Goal: Task Accomplishment & Management: Use online tool/utility

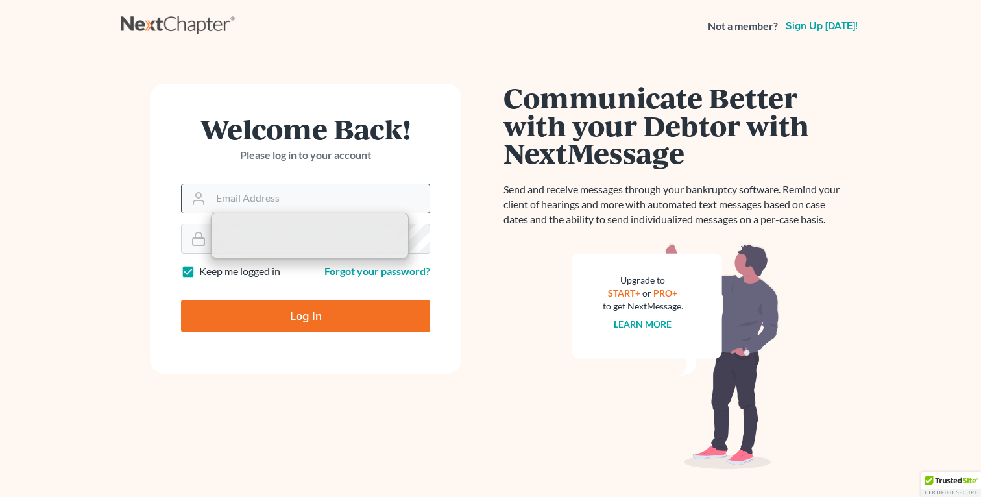
click at [285, 195] on input "Email Address" at bounding box center [320, 198] width 219 height 29
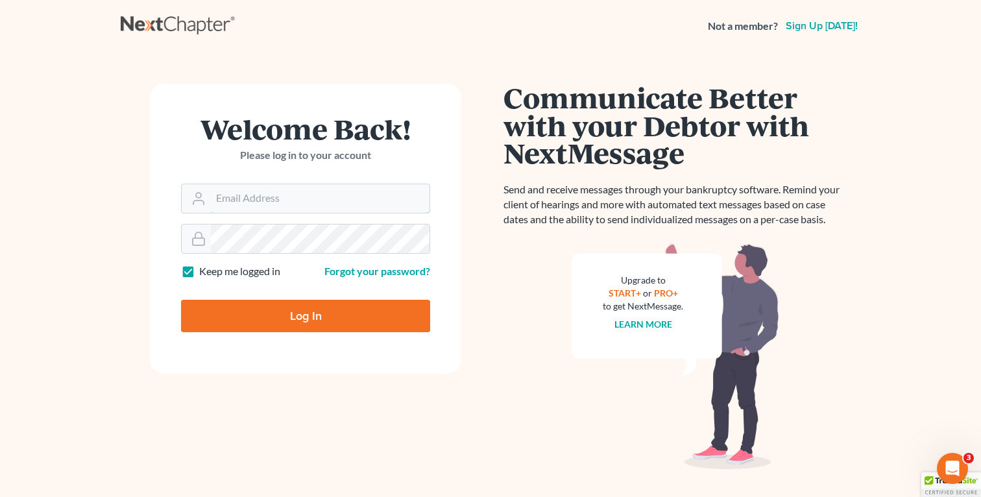
type input "fbravo@dallagolaw.com"
click at [287, 301] on input "Log In" at bounding box center [305, 316] width 249 height 32
type input "Thinking..."
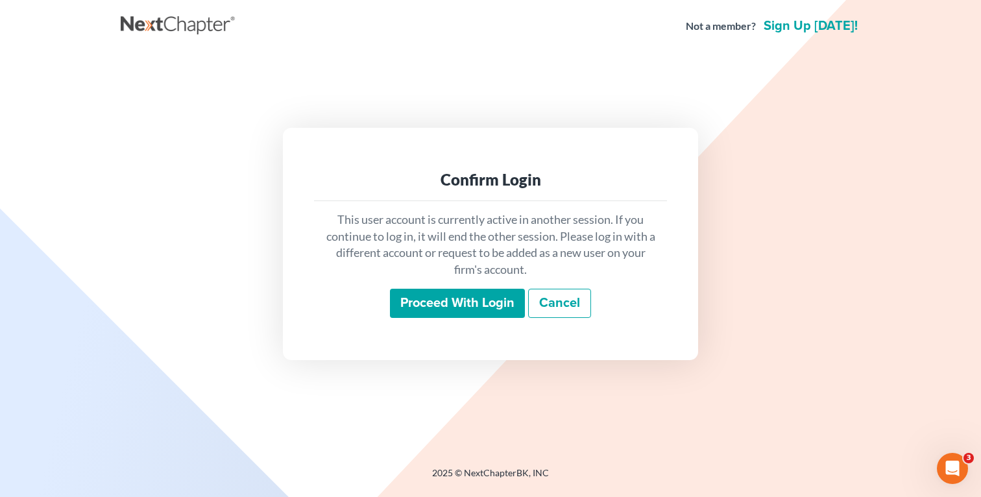
click at [477, 300] on input "Proceed with login" at bounding box center [457, 304] width 135 height 30
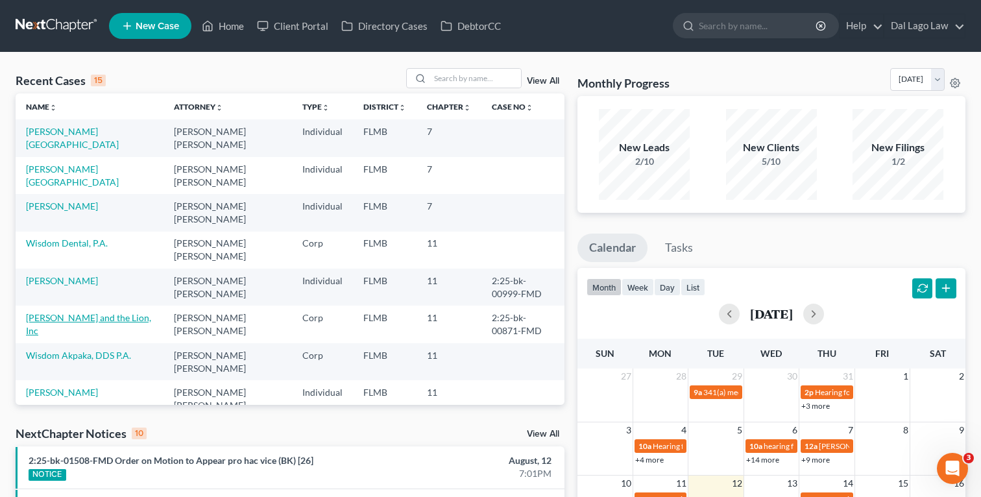
click at [76, 312] on link "Giuseppe and the Lion, Inc" at bounding box center [88, 324] width 125 height 24
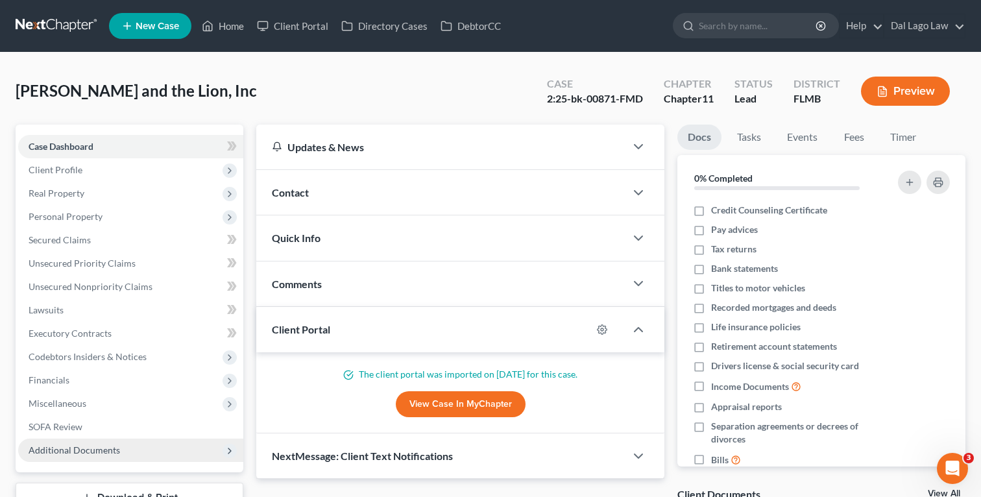
click at [130, 451] on span "Additional Documents" at bounding box center [130, 449] width 225 height 23
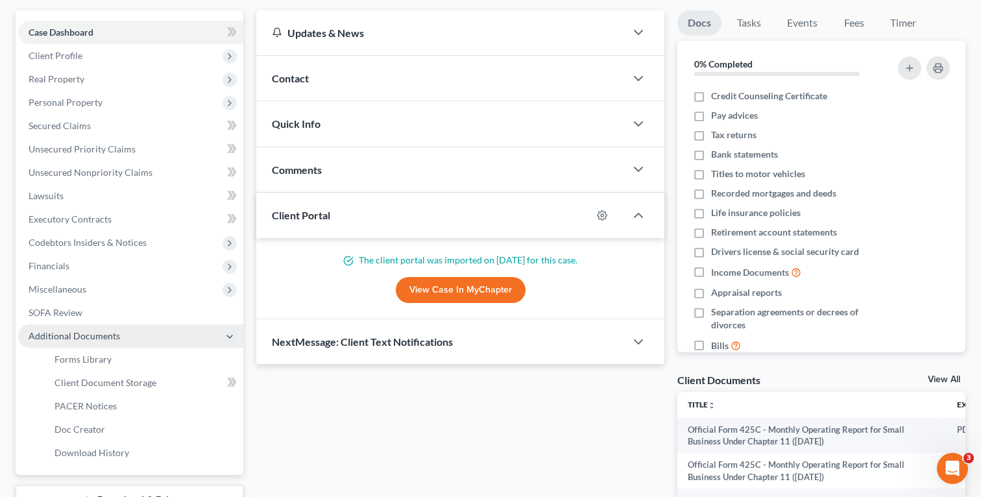
scroll to position [125, 0]
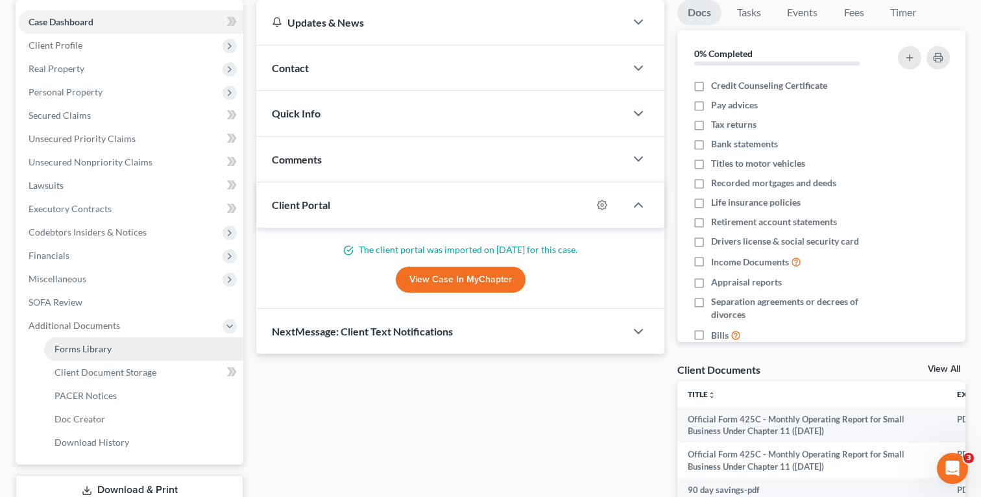
click at [125, 351] on link "Forms Library" at bounding box center [143, 348] width 199 height 23
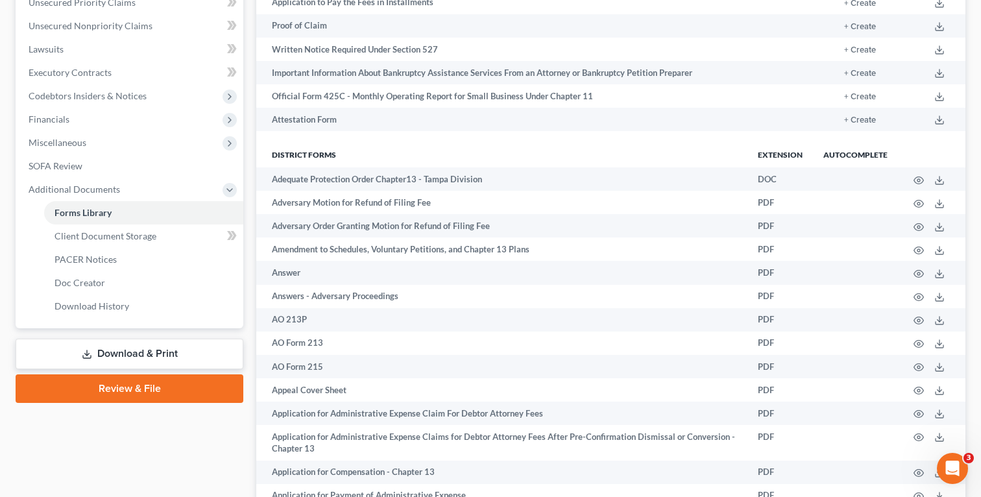
scroll to position [928, 0]
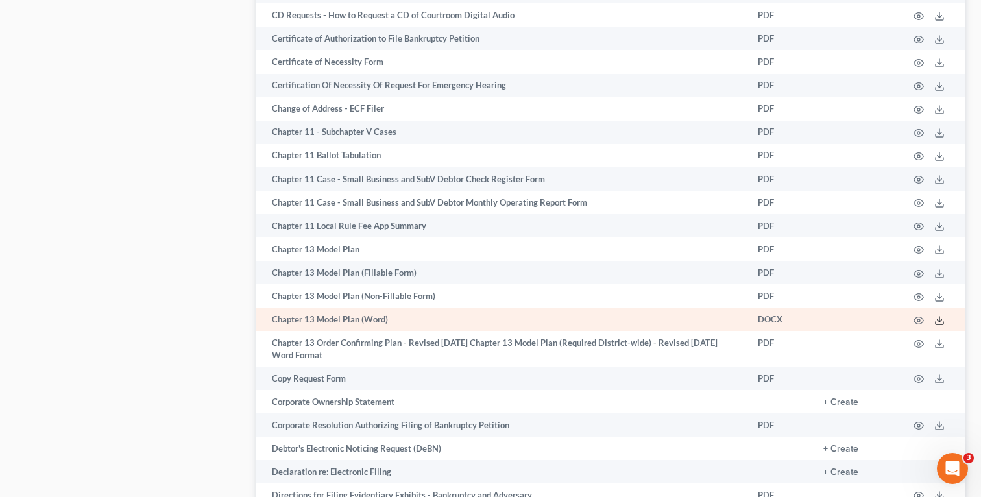
click at [937, 319] on icon at bounding box center [939, 320] width 10 height 10
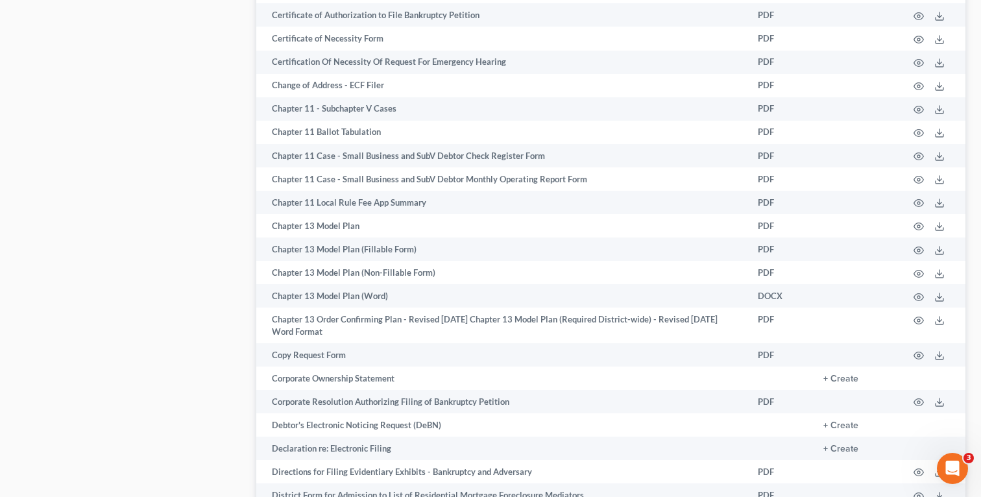
scroll to position [108, 0]
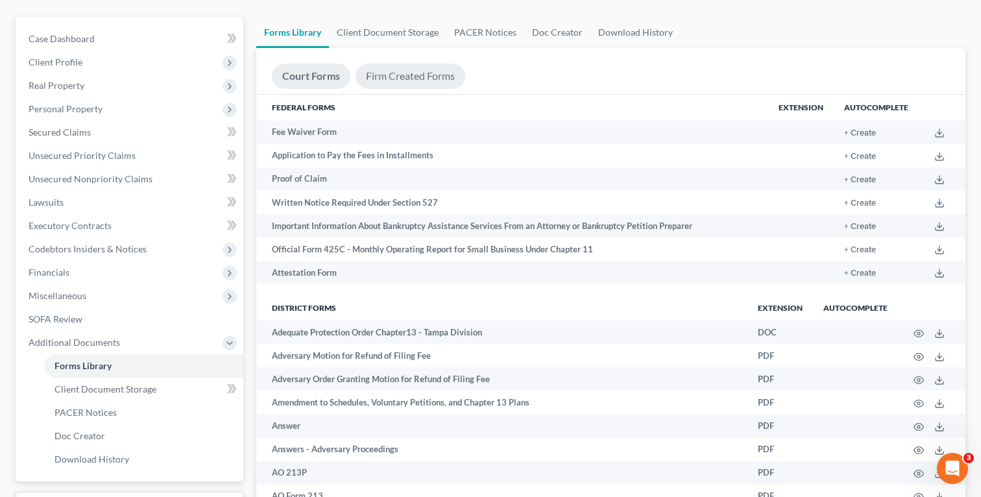
click at [405, 78] on link "Firm Created Forms" at bounding box center [410, 76] width 110 height 25
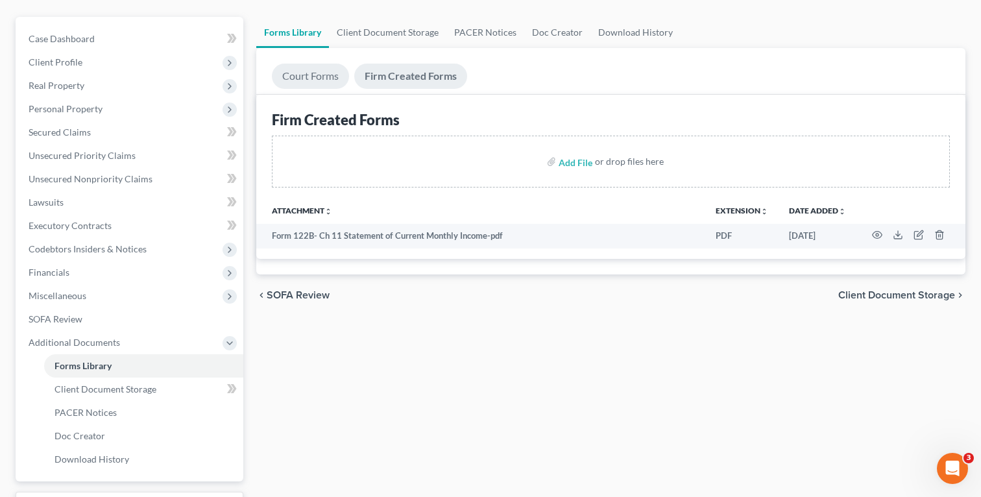
click at [327, 76] on link "Court Forms" at bounding box center [310, 76] width 77 height 25
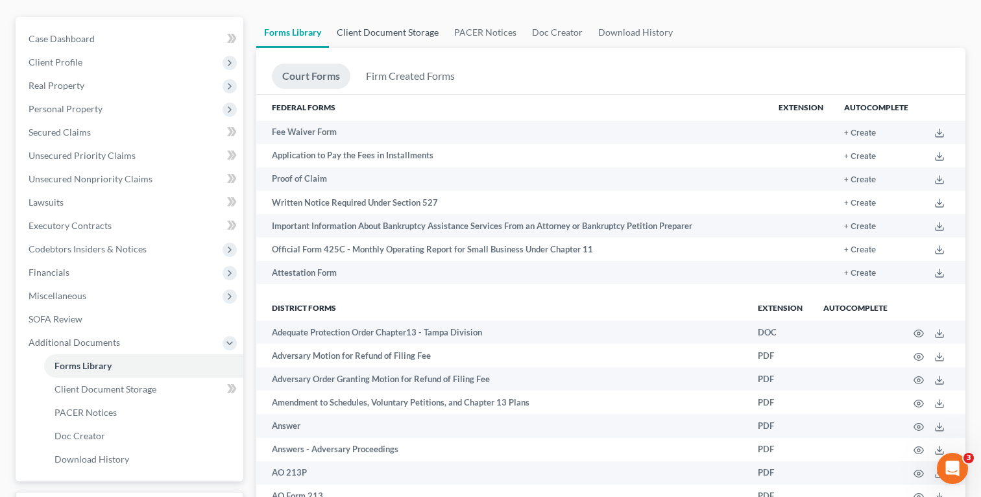
click at [419, 28] on link "Client Document Storage" at bounding box center [387, 32] width 117 height 31
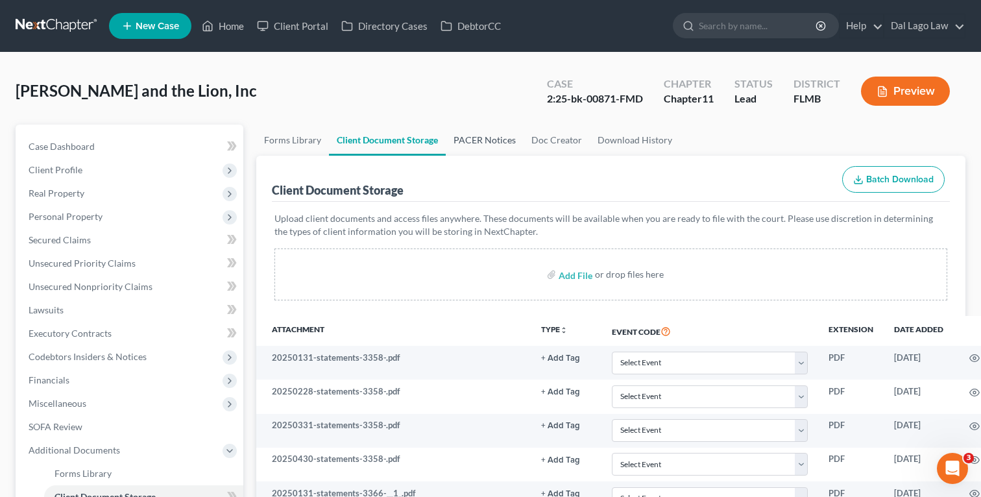
click at [491, 136] on link "PACER Notices" at bounding box center [485, 140] width 78 height 31
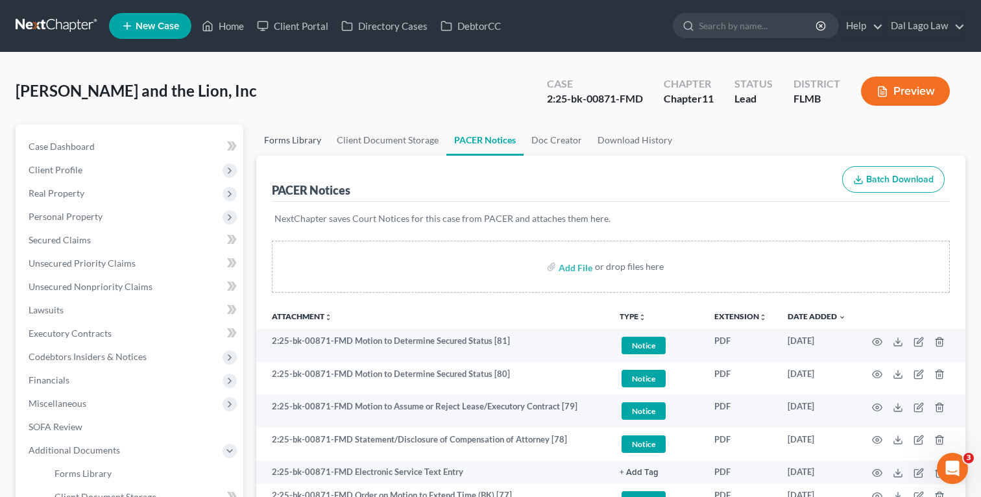
click at [311, 141] on link "Forms Library" at bounding box center [292, 140] width 73 height 31
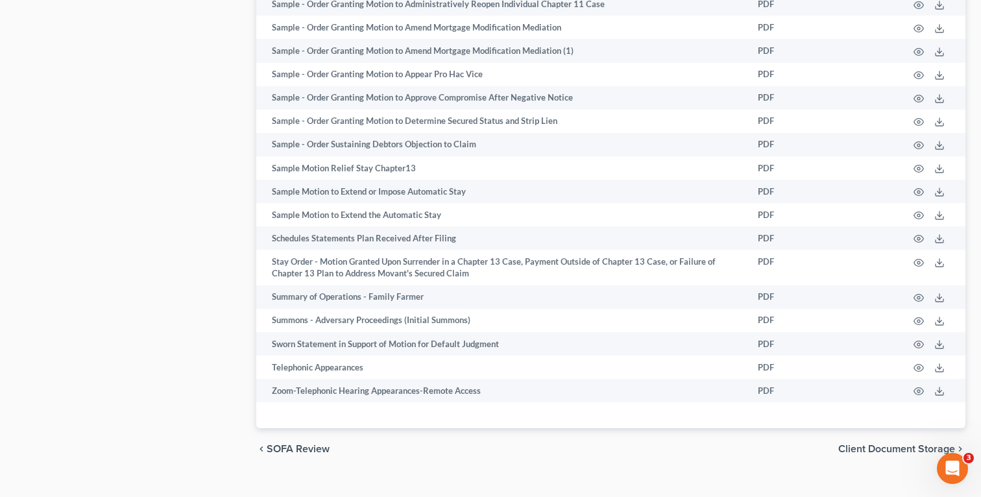
scroll to position [4508, 0]
